Goal: Task Accomplishment & Management: Complete application form

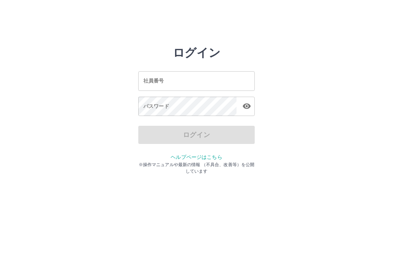
click at [210, 80] on input "社員番号" at bounding box center [196, 80] width 116 height 19
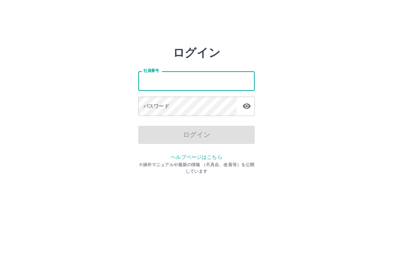
type input "*"
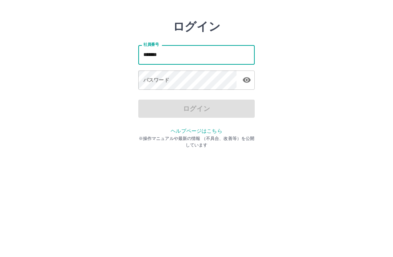
type input "*******"
click at [158, 97] on div "パスワード パスワード" at bounding box center [196, 107] width 116 height 20
click at [155, 97] on div "パスワード パスワード" at bounding box center [196, 107] width 116 height 20
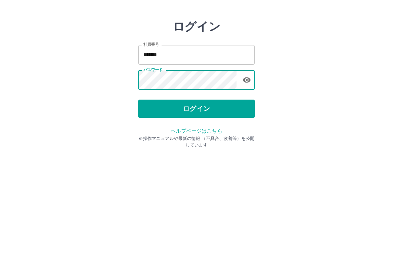
click at [228, 126] on button "ログイン" at bounding box center [196, 135] width 116 height 18
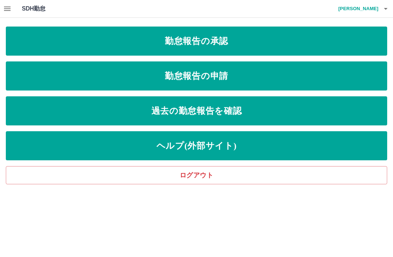
click at [158, 77] on link "勤怠報告の申請" at bounding box center [196, 75] width 381 height 29
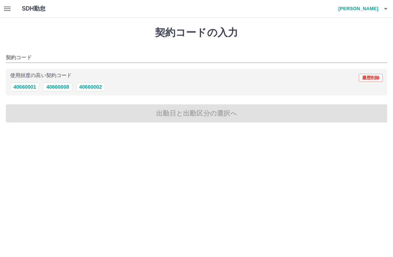
click at [55, 84] on button "40660008" at bounding box center [57, 87] width 29 height 9
type input "********"
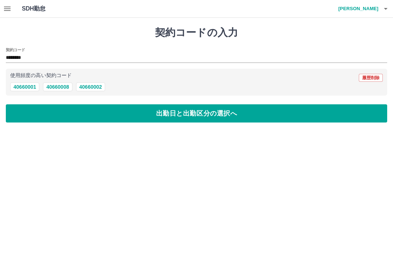
click at [49, 107] on button "出勤日と出勤区分の選択へ" at bounding box center [196, 113] width 381 height 18
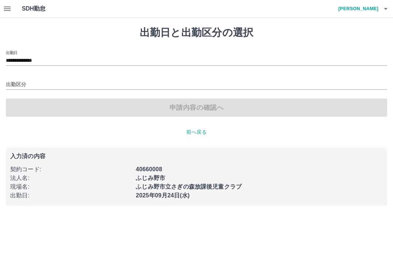
click at [12, 83] on input "出勤区分" at bounding box center [196, 84] width 381 height 9
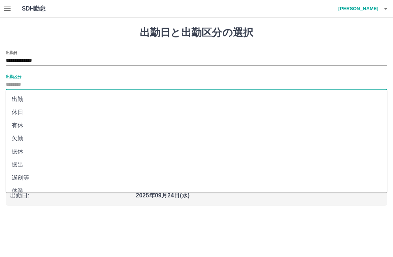
click at [15, 100] on li "出勤" at bounding box center [196, 99] width 381 height 13
type input "**"
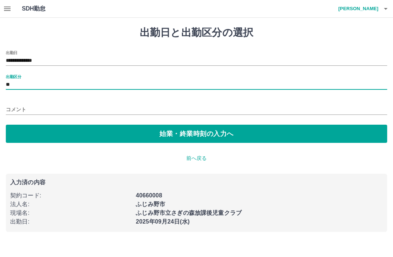
click at [36, 134] on button "始業・終業時刻の入力へ" at bounding box center [196, 134] width 381 height 18
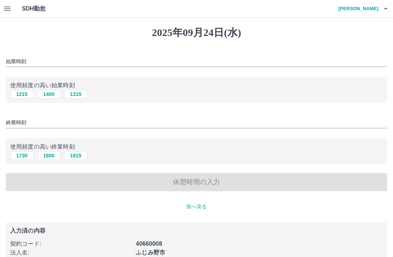
click at [17, 57] on input "始業時刻" at bounding box center [196, 61] width 381 height 11
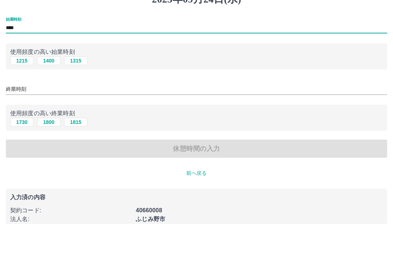
type input "****"
click at [18, 117] on input "終業時刻" at bounding box center [196, 122] width 381 height 11
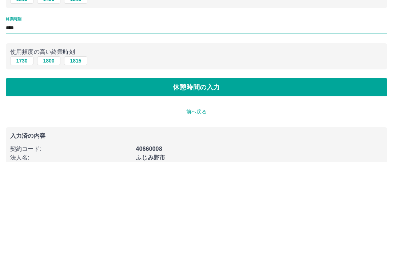
type input "****"
click at [252, 173] on button "休憩時間の入力" at bounding box center [196, 182] width 381 height 18
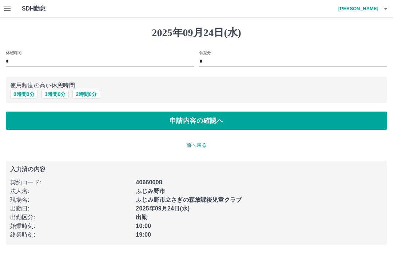
click at [49, 96] on button "1 時間 0 分" at bounding box center [55, 94] width 28 height 9
type input "*"
click at [221, 116] on button "申請内容の確認へ" at bounding box center [196, 121] width 381 height 18
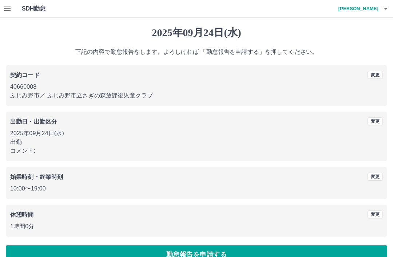
click at [254, 250] on button "勤怠報告を申請する" at bounding box center [196, 255] width 381 height 18
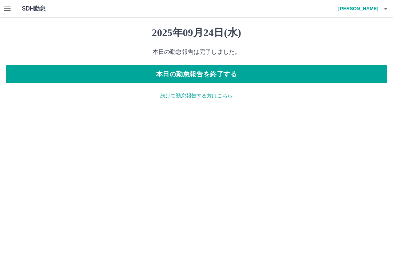
click at [5, 9] on icon "button" at bounding box center [7, 8] width 9 height 9
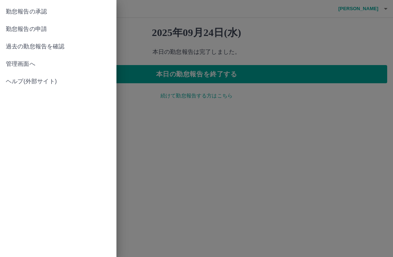
click at [56, 14] on span "勤怠報告の承認" at bounding box center [58, 11] width 105 height 9
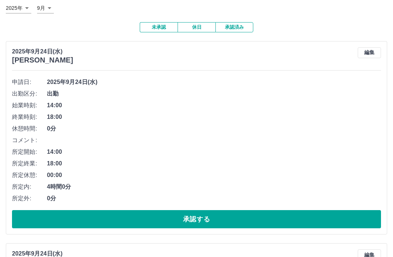
scroll to position [45, 0]
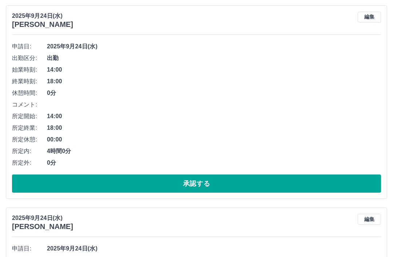
click at [256, 183] on button "承認する" at bounding box center [196, 184] width 369 height 18
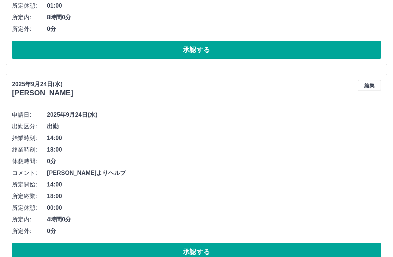
scroll to position [214, 0]
click at [370, 84] on button "編集" at bounding box center [369, 85] width 23 height 11
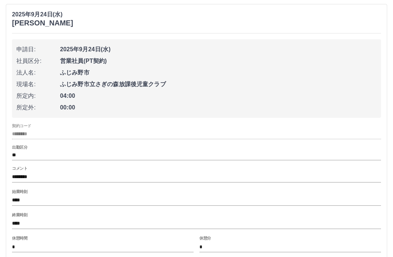
scroll to position [285, 0]
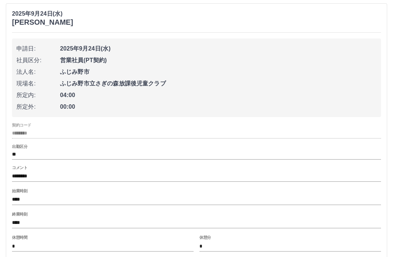
click at [14, 175] on input "********" at bounding box center [196, 176] width 369 height 11
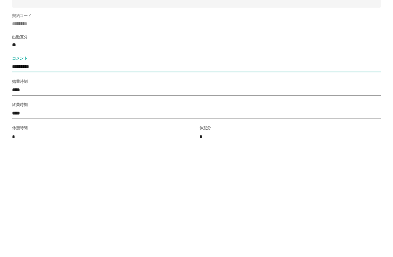
type input "**********"
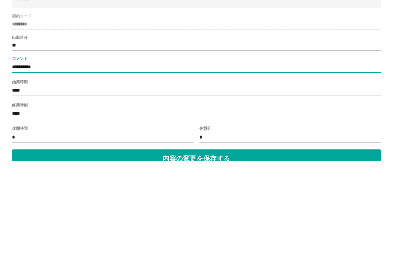
scroll to position [303, 0]
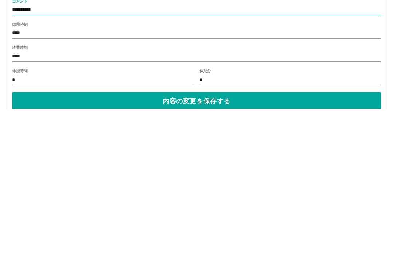
click at [248, 240] on button "内容の変更を保存する" at bounding box center [196, 249] width 369 height 18
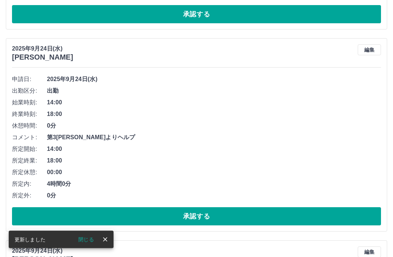
scroll to position [251, 0]
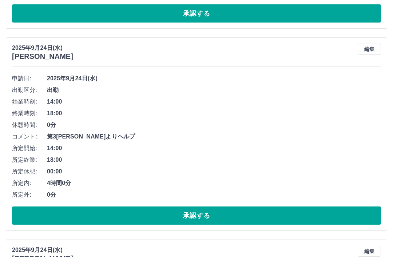
click at [238, 211] on button "承認する" at bounding box center [196, 216] width 369 height 18
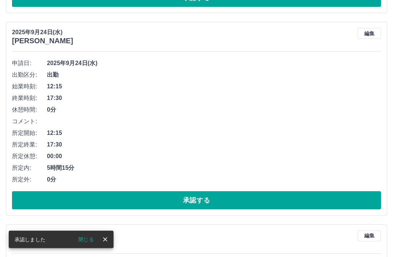
scroll to position [469, 0]
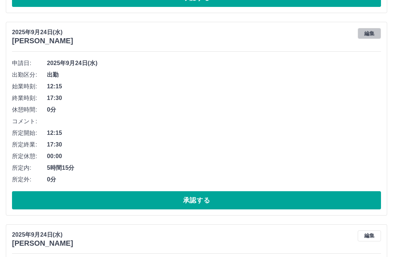
click at [372, 32] on button "編集" at bounding box center [369, 33] width 23 height 11
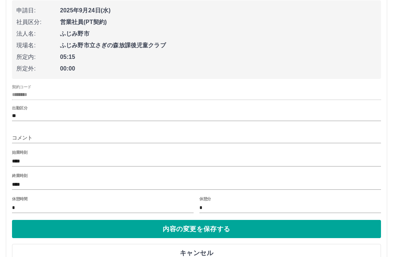
scroll to position [529, 0]
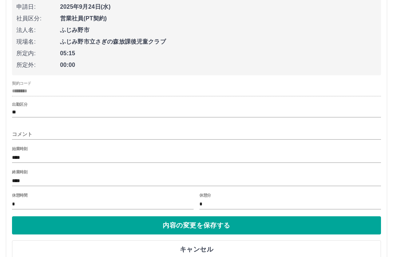
click at [17, 130] on input "コメント" at bounding box center [196, 134] width 369 height 11
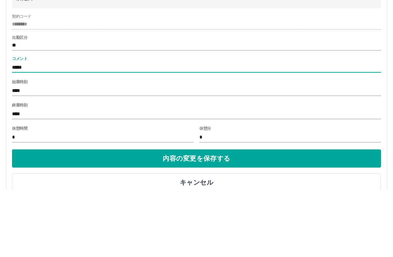
type input "****"
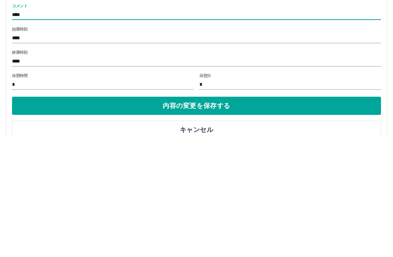
click at [262, 217] on button "内容の変更を保存する" at bounding box center [196, 226] width 369 height 18
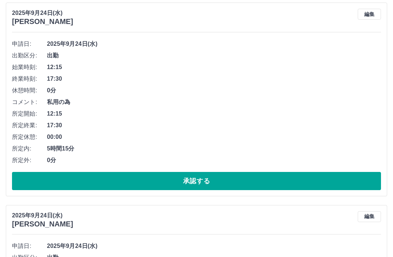
scroll to position [488, 0]
click at [239, 176] on button "承認する" at bounding box center [196, 181] width 369 height 18
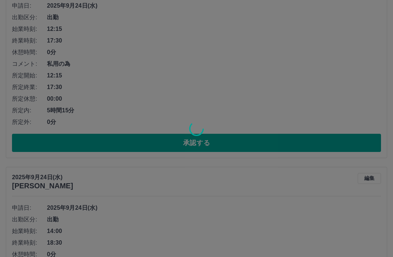
scroll to position [526, 0]
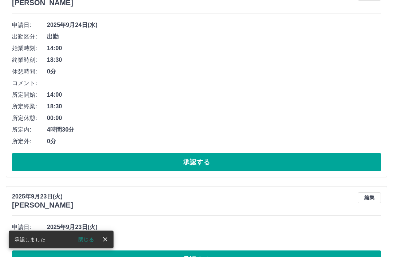
click at [228, 160] on button "承認する" at bounding box center [196, 162] width 369 height 18
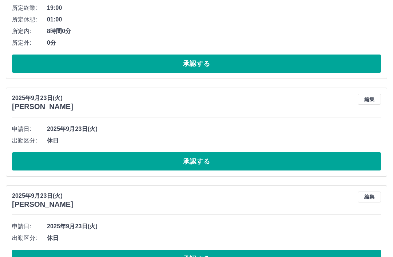
click at [214, 162] on button "承認する" at bounding box center [196, 162] width 369 height 18
click at [202, 153] on button "承認する" at bounding box center [196, 161] width 369 height 18
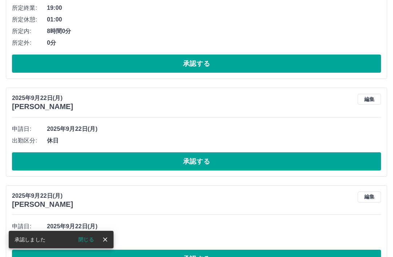
click at [203, 160] on button "承認する" at bounding box center [196, 161] width 369 height 18
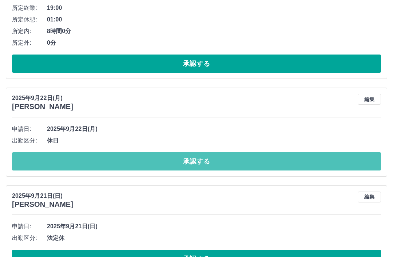
click at [202, 156] on button "承認する" at bounding box center [196, 161] width 369 height 18
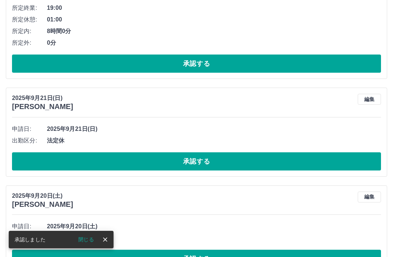
click at [191, 163] on button "承認する" at bounding box center [196, 161] width 369 height 18
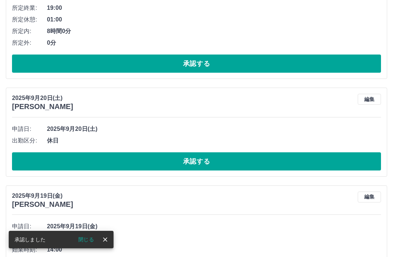
click at [191, 162] on button "承認する" at bounding box center [196, 161] width 369 height 18
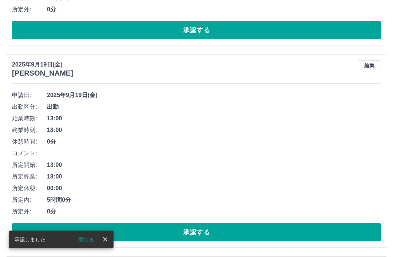
scroll to position [639, 0]
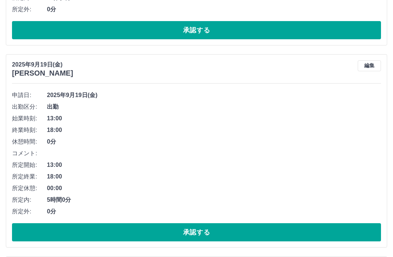
click at [370, 63] on button "編集" at bounding box center [369, 65] width 23 height 11
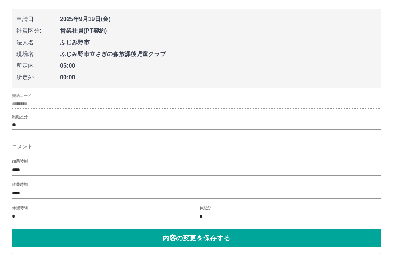
scroll to position [721, 0]
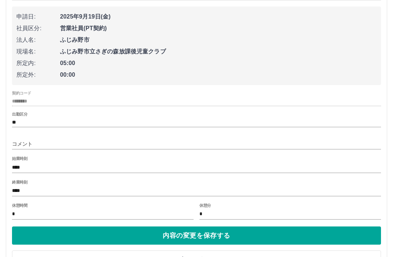
click at [159, 139] on input "コメント" at bounding box center [196, 144] width 369 height 11
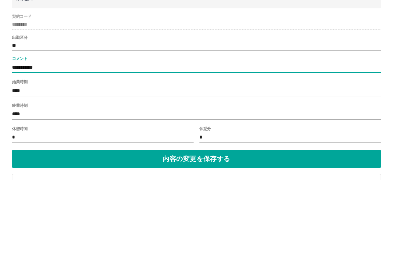
type input "**********"
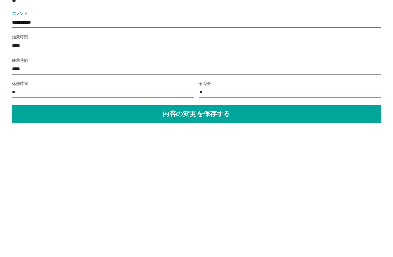
click at [290, 227] on button "内容の変更を保存する" at bounding box center [196, 236] width 369 height 18
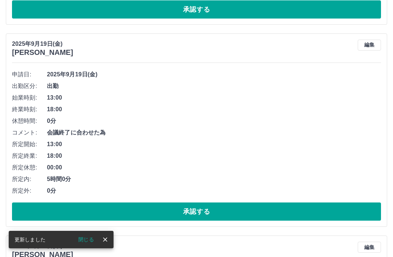
scroll to position [659, 0]
click at [225, 208] on button "承認する" at bounding box center [196, 212] width 369 height 18
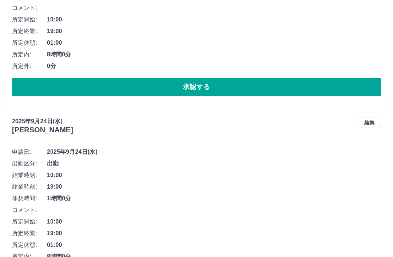
scroll to position [158, 0]
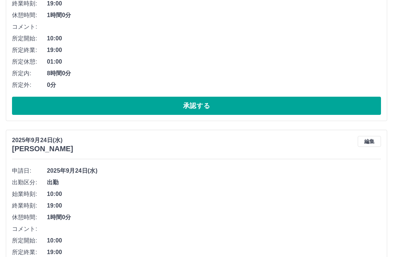
click at [264, 105] on button "承認する" at bounding box center [196, 106] width 369 height 18
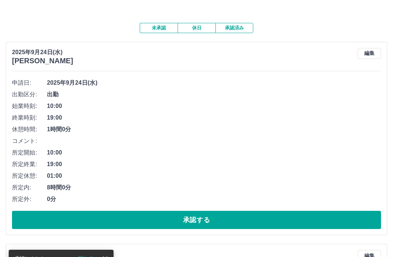
scroll to position [44, 0]
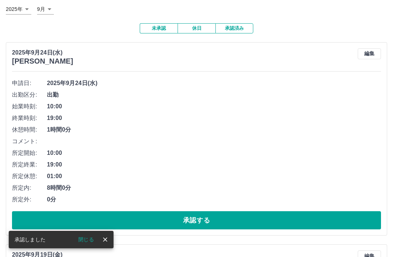
click at [247, 216] on button "承認する" at bounding box center [196, 220] width 369 height 18
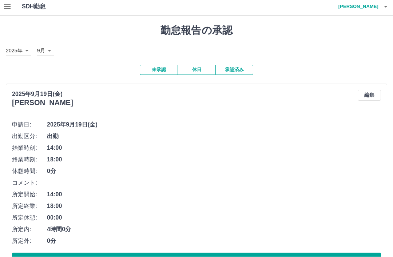
scroll to position [0, 0]
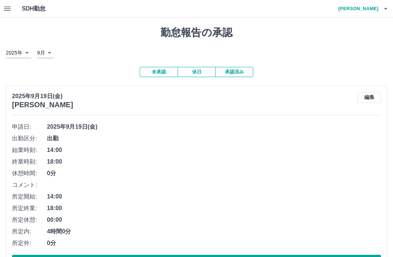
click at [388, 9] on icon "button" at bounding box center [385, 8] width 9 height 9
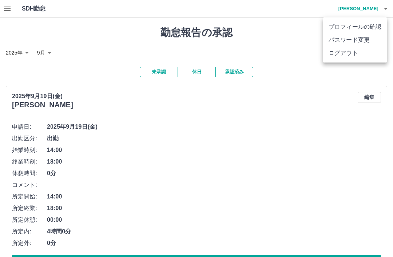
click at [360, 54] on li "ログアウト" at bounding box center [355, 53] width 64 height 13
